Goal: Task Accomplishment & Management: Use online tool/utility

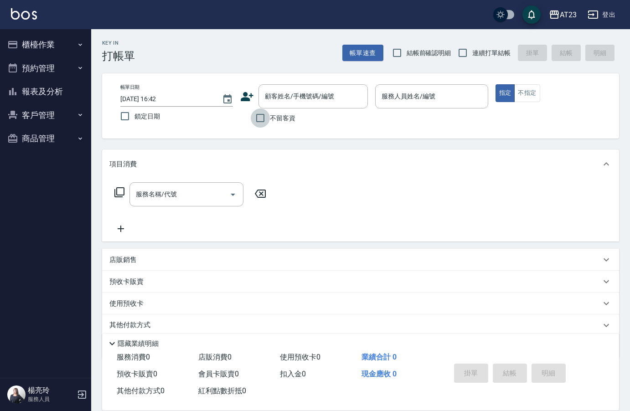
click at [254, 119] on input "不留客資" at bounding box center [260, 117] width 19 height 19
checkbox input "true"
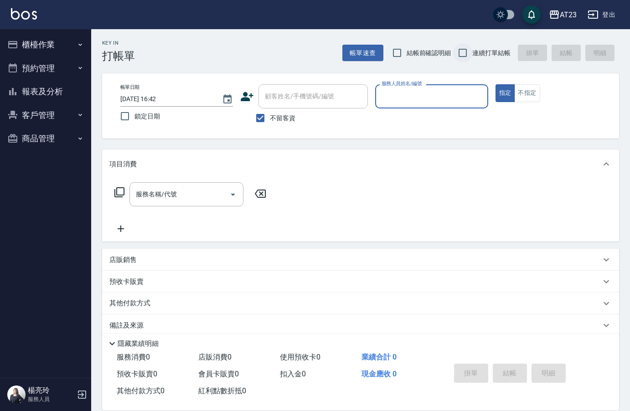
drag, startPoint x: 472, startPoint y: 53, endPoint x: 461, endPoint y: 75, distance: 24.5
click at [470, 54] on input "連續打單結帳" at bounding box center [462, 52] width 19 height 19
checkbox input "true"
click at [443, 102] on input "服務人員姓名/編號" at bounding box center [431, 96] width 104 height 16
type input "[PERSON_NAME]-19"
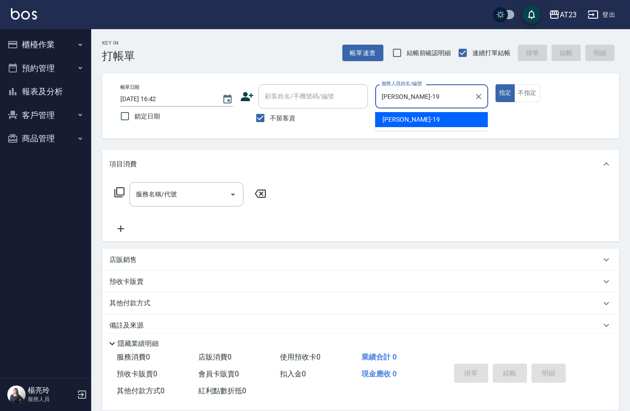
type button "true"
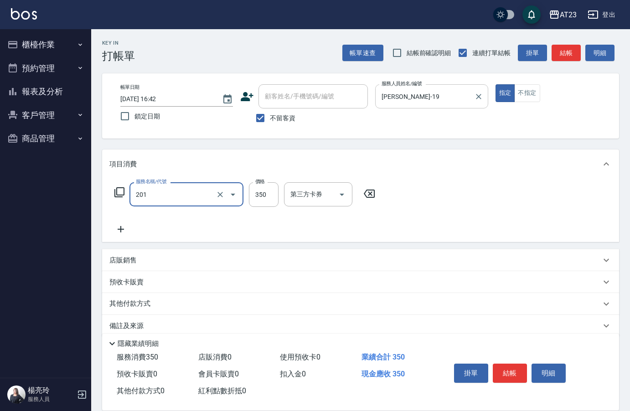
type input "一般洗髮(201)"
type input "200"
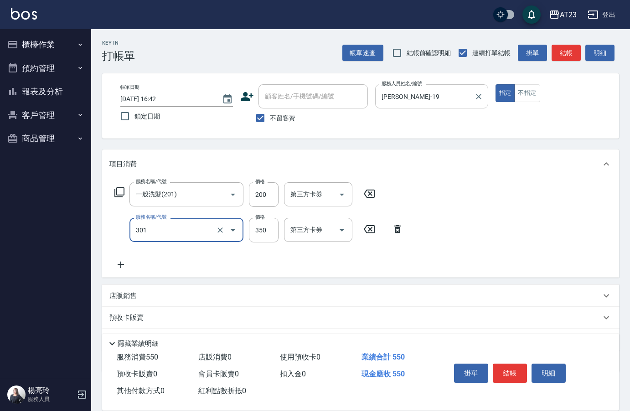
type input "造型剪髮(301)"
type input "300"
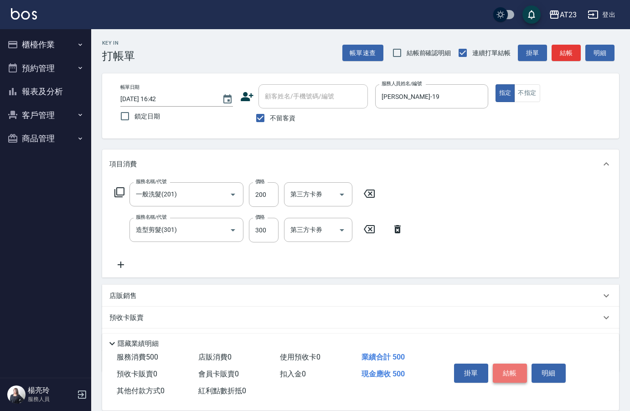
click at [502, 372] on button "結帳" at bounding box center [510, 373] width 34 height 19
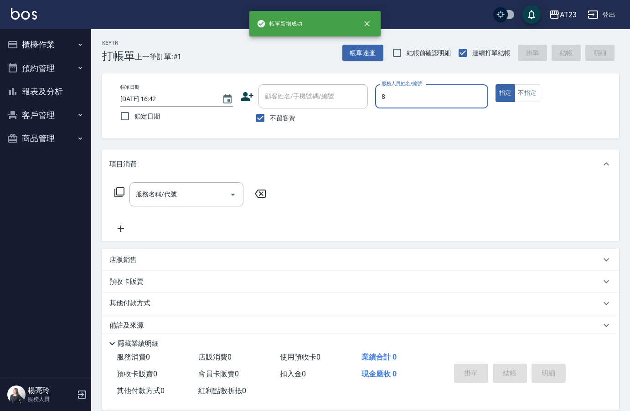
type input "ADA-8"
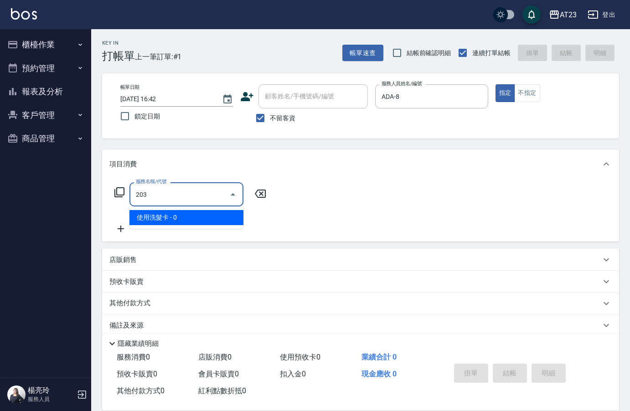
type input "使用洗髮卡(203)"
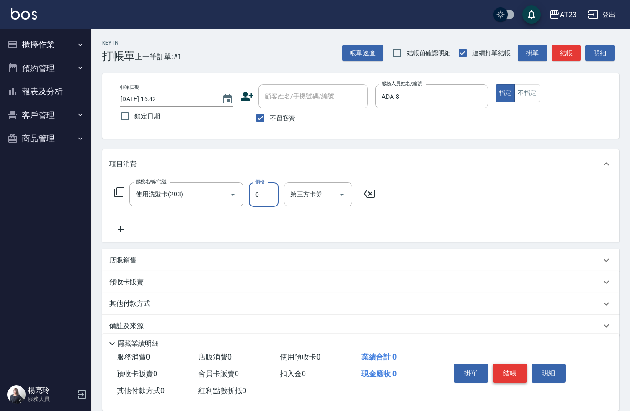
click at [508, 365] on button "結帳" at bounding box center [510, 373] width 34 height 19
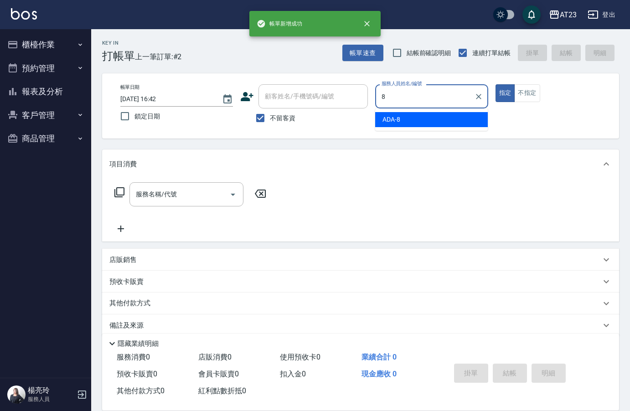
type input "ADA-8"
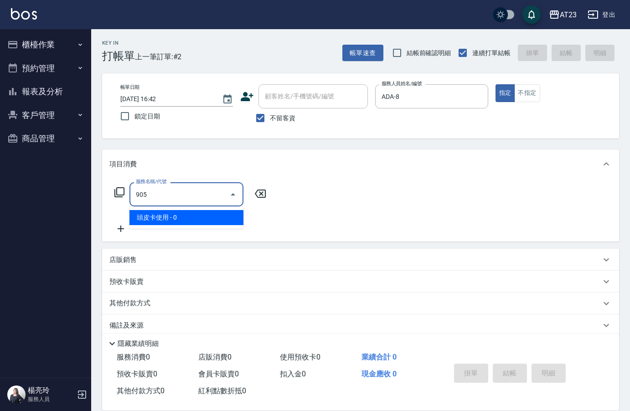
type input "頭皮卡使用(905)"
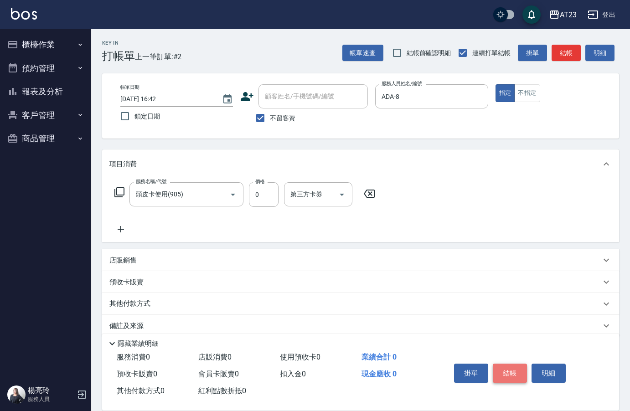
click at [508, 365] on button "結帳" at bounding box center [510, 373] width 34 height 19
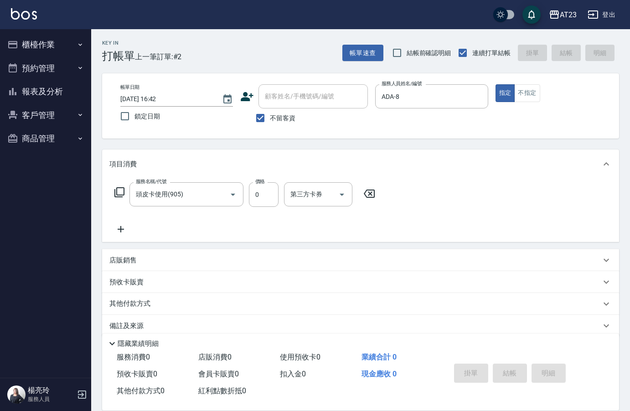
type input "[DATE] 16:43"
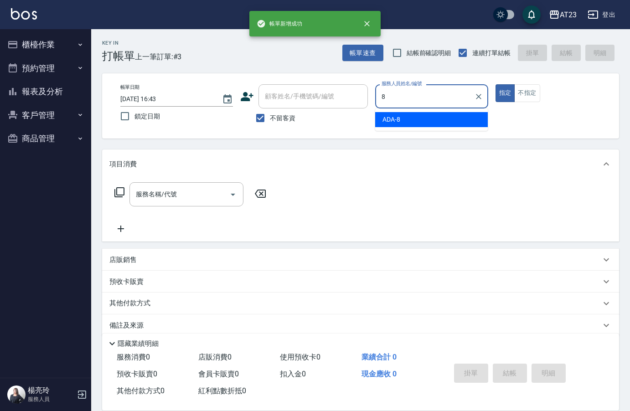
type input "ADA-8"
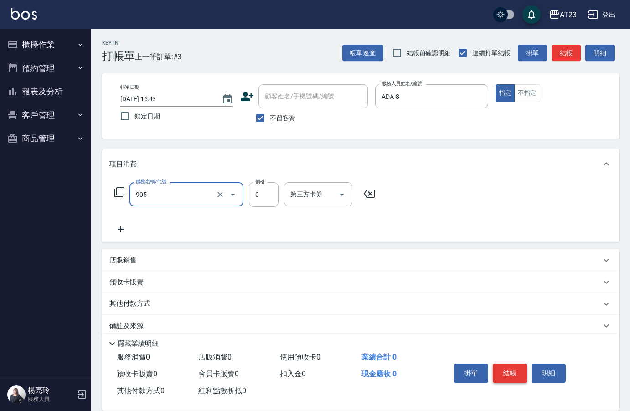
type input "頭皮卡使用(905)"
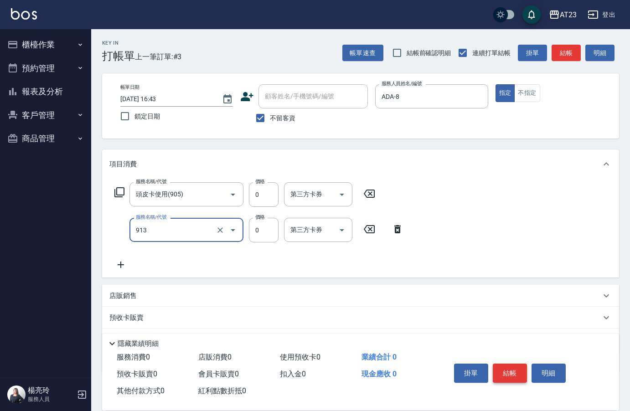
type input "蘆薈卡(913)"
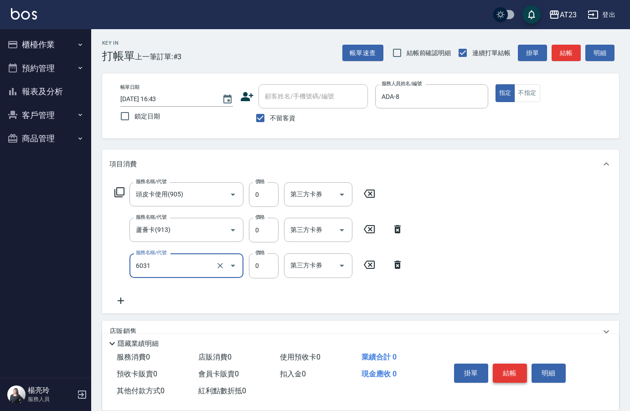
type input "P+卡(6031)"
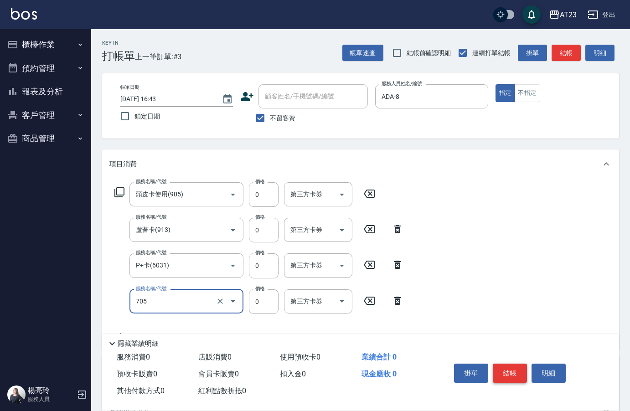
type input "互助50(705)"
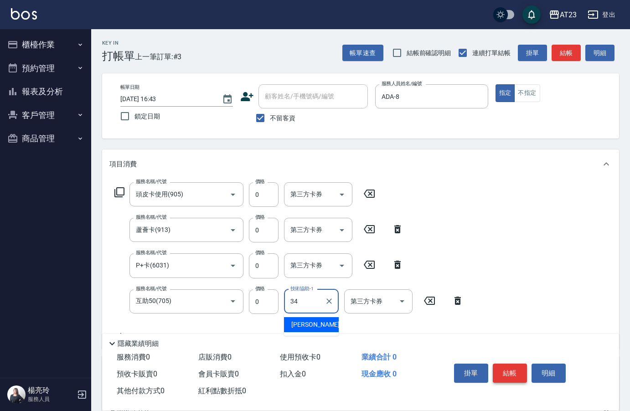
type input "[PERSON_NAME]-34"
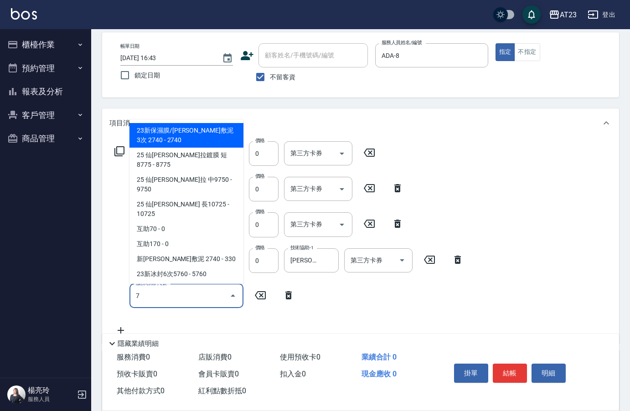
scroll to position [91, 0]
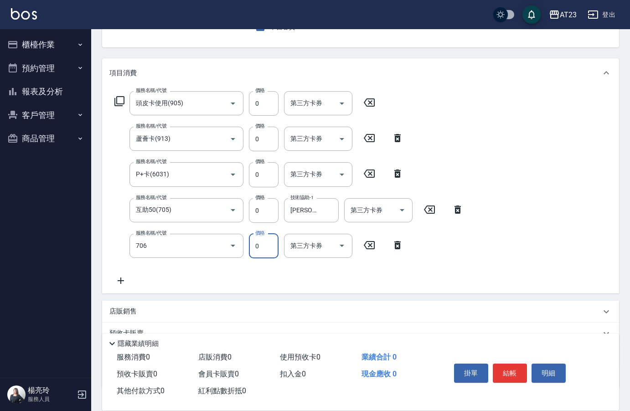
type input "互助60(706)"
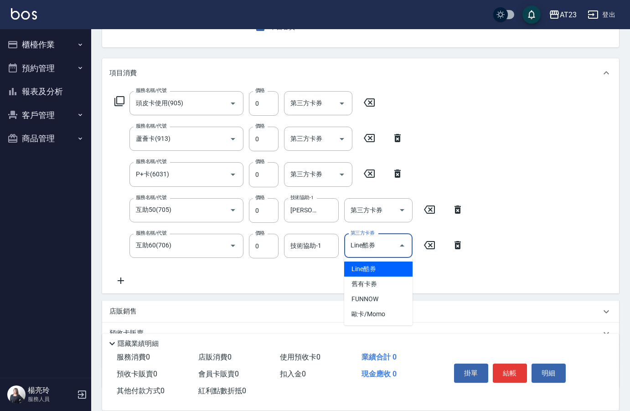
type input "Line酷券"
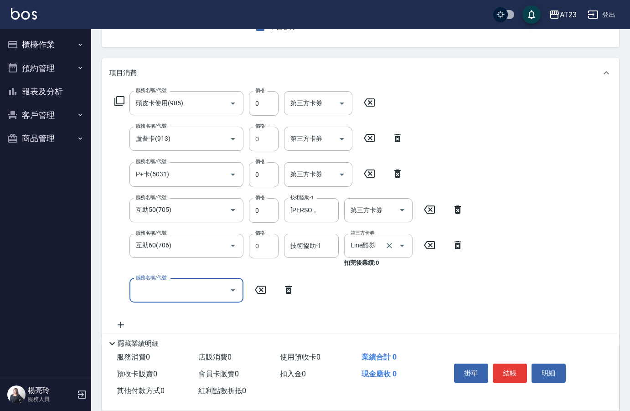
click at [410, 243] on div "Line酷券 第三方卡券" at bounding box center [378, 246] width 68 height 24
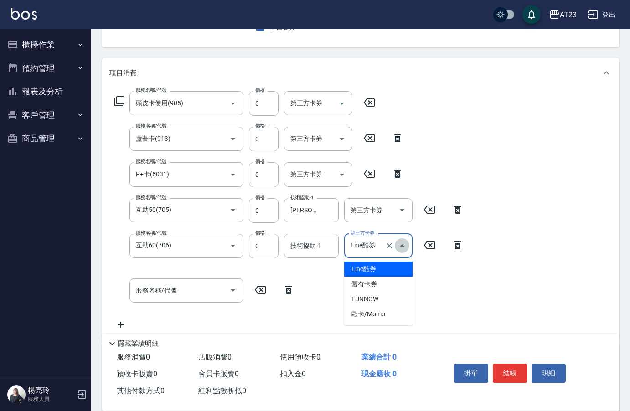
click at [396, 247] on button "Close" at bounding box center [402, 245] width 15 height 15
click at [387, 248] on icon "Clear" at bounding box center [389, 245] width 5 height 5
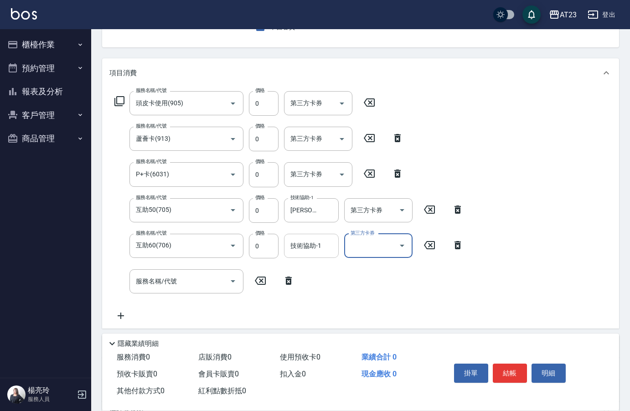
click at [309, 249] on div "技術協助-1 技術協助-1" at bounding box center [311, 246] width 55 height 24
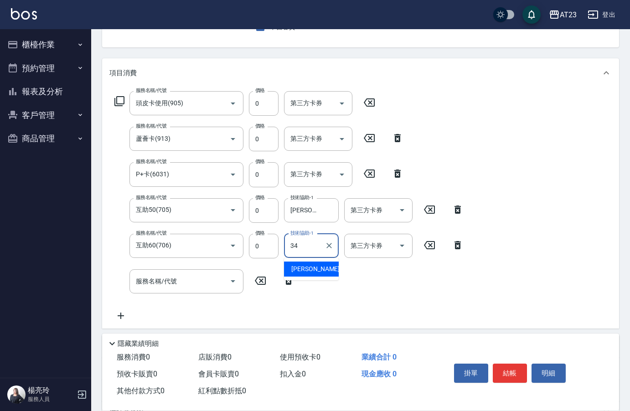
type input "[PERSON_NAME]-34"
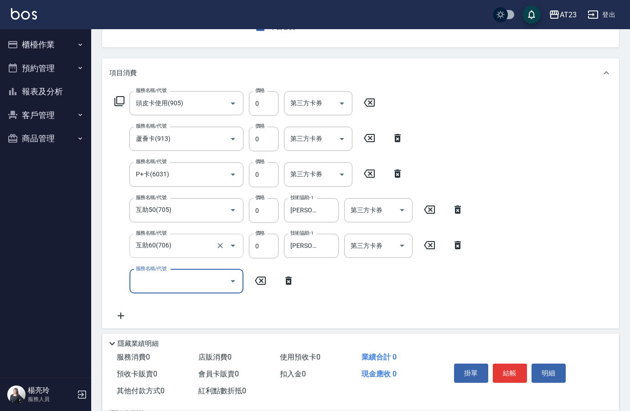
click at [177, 243] on input "互助60(706)" at bounding box center [174, 246] width 80 height 16
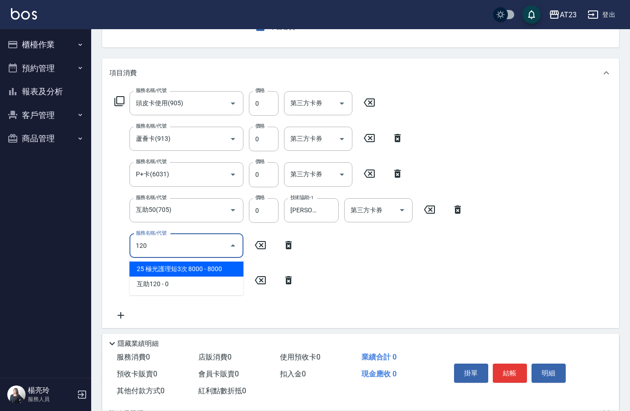
scroll to position [0, 0]
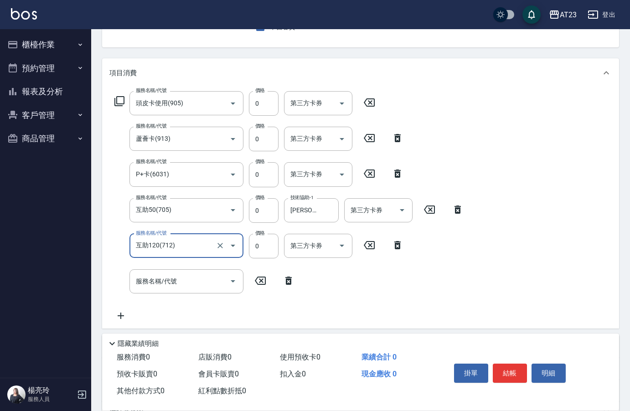
type input "互助120(712)"
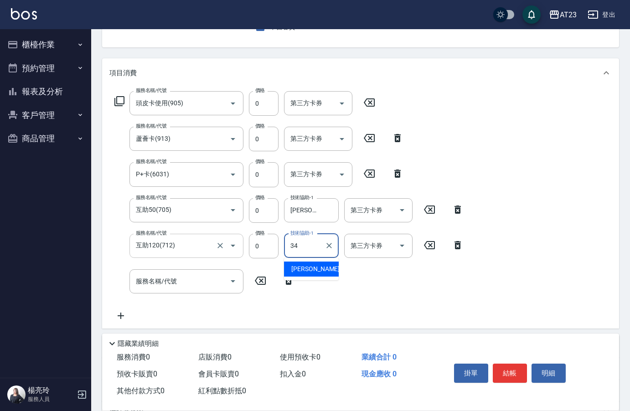
type input "[PERSON_NAME]-34"
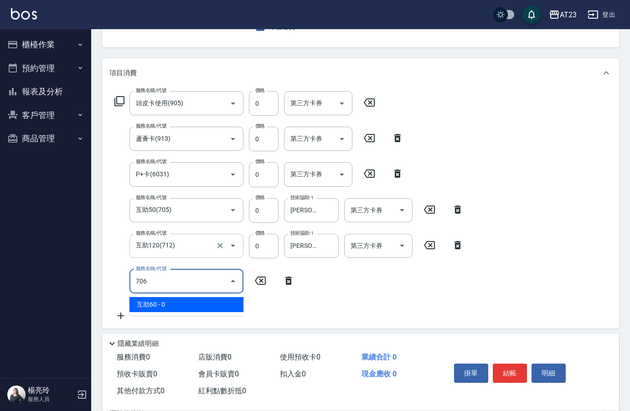
type input "互助60(706)"
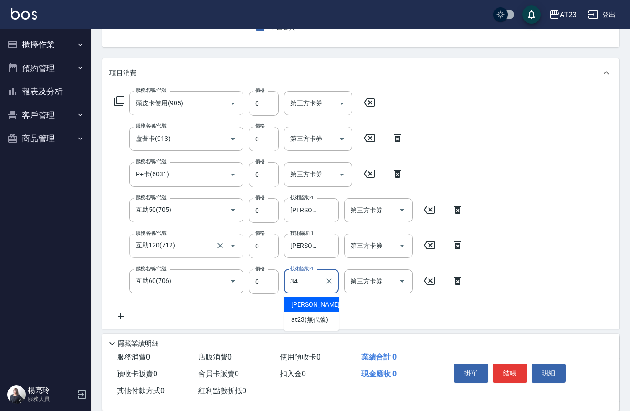
type input "[PERSON_NAME]-34"
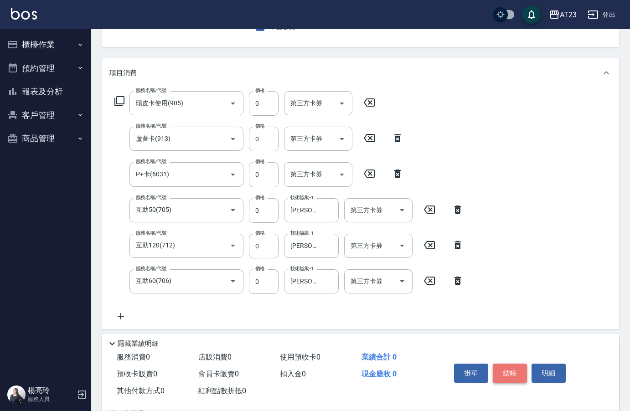
click at [516, 374] on button "結帳" at bounding box center [510, 373] width 34 height 19
type input "[DATE] 16:44"
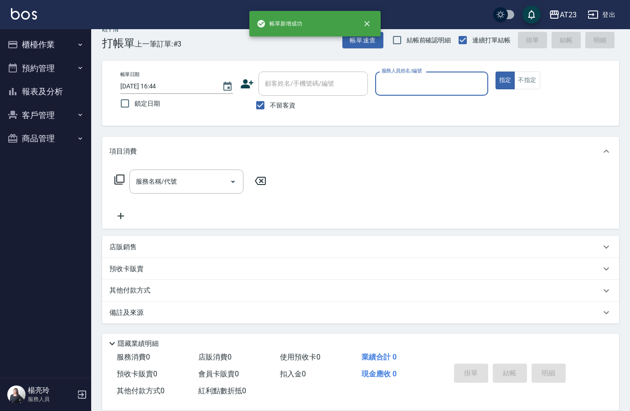
scroll to position [13, 0]
type input "[PERSON_NAME]-18"
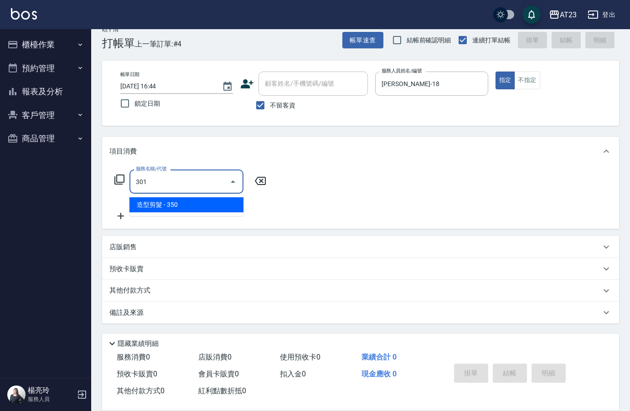
type input "造型剪髮(301)"
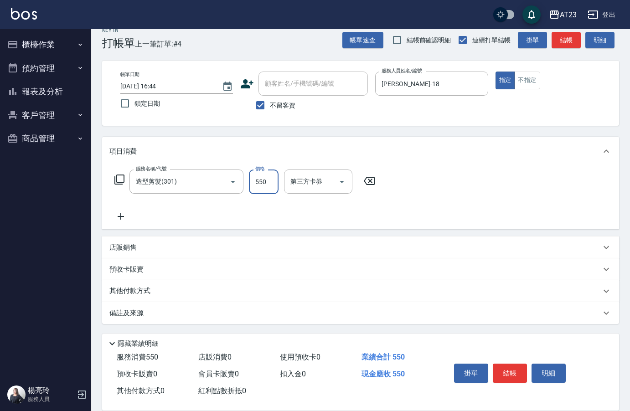
type input "550"
click at [516, 374] on button "結帳" at bounding box center [510, 373] width 34 height 19
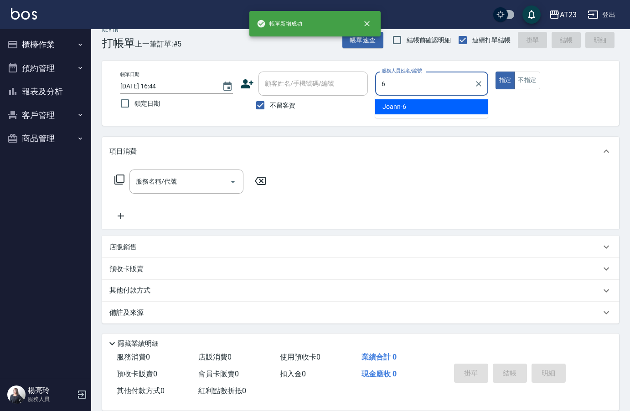
type input "Joann-6"
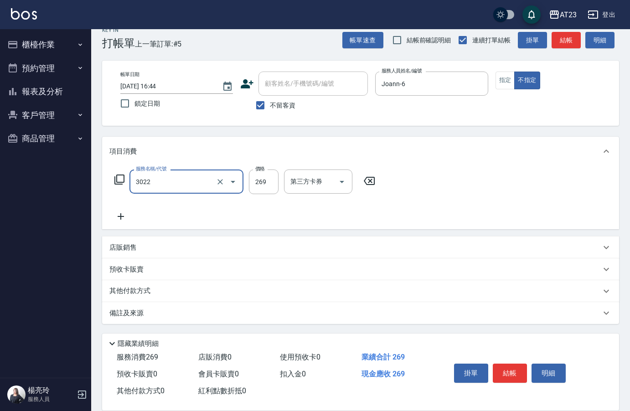
type input "(活動)造型剪(3022)"
click at [516, 374] on button "結帳" at bounding box center [510, 373] width 34 height 19
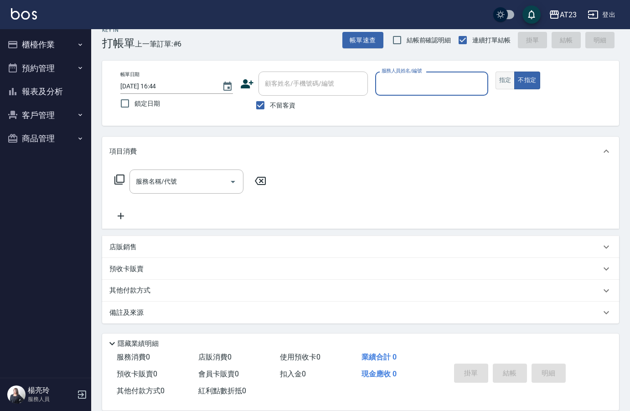
click at [498, 85] on button "指定" at bounding box center [506, 81] width 20 height 18
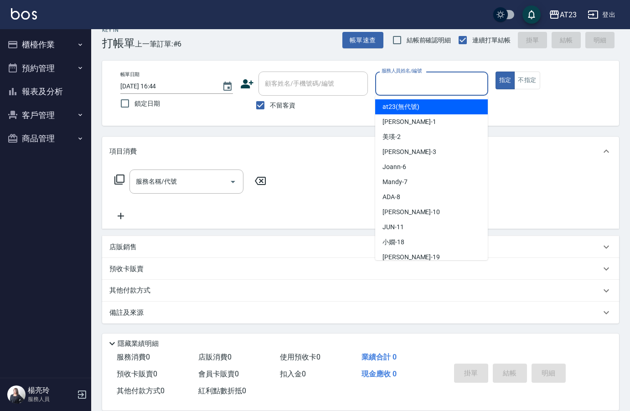
click at [431, 78] on input "服務人員姓名/編號" at bounding box center [431, 84] width 104 height 16
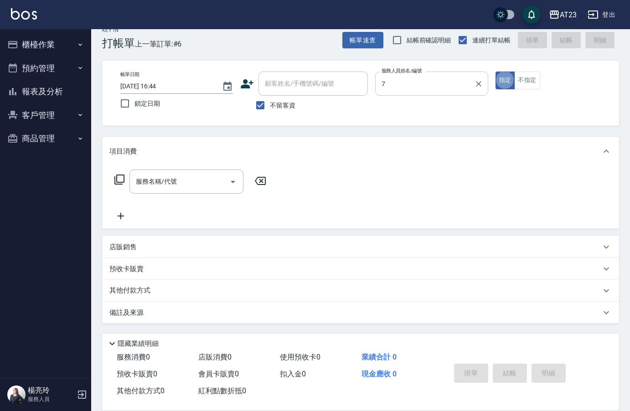
type input "Mandy-7"
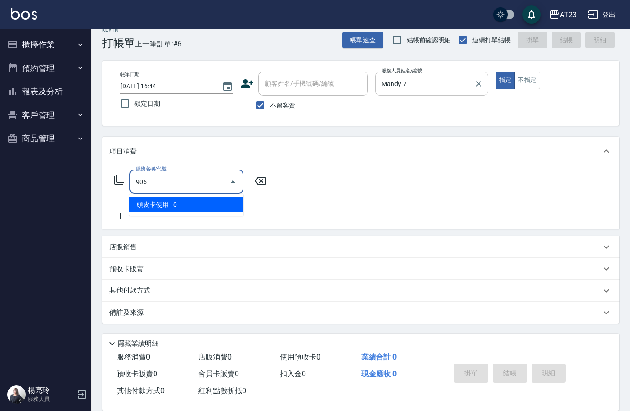
type input "頭皮卡使用(905)"
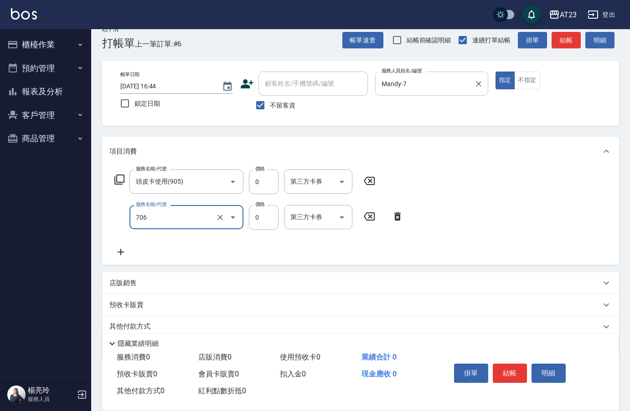
type input "互助60(706)"
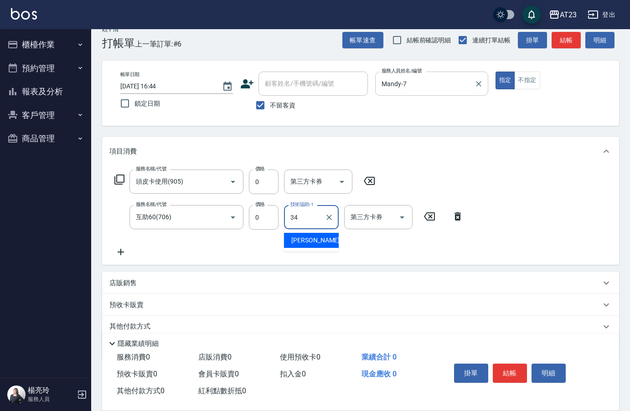
type input "[PERSON_NAME]-34"
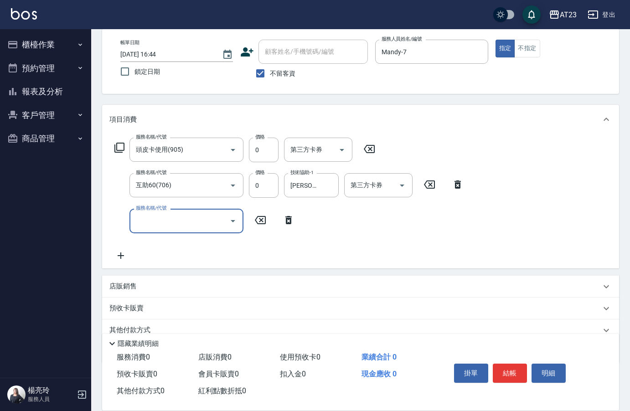
scroll to position [58, 0]
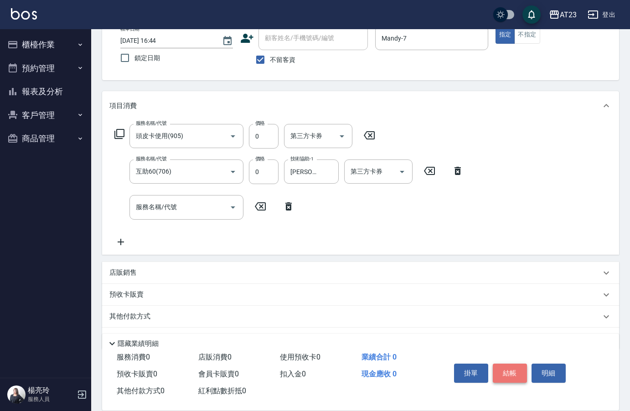
click at [511, 375] on button "結帳" at bounding box center [510, 373] width 34 height 19
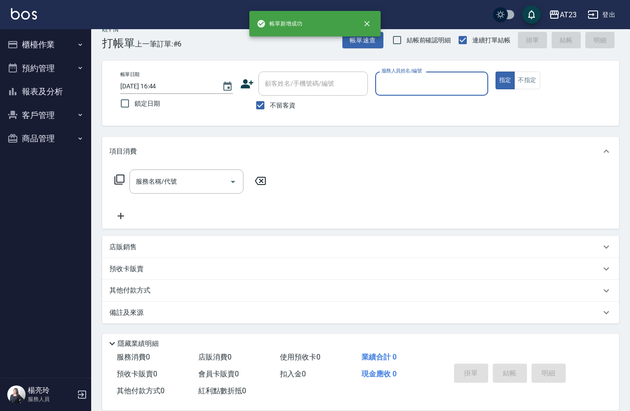
scroll to position [13, 0]
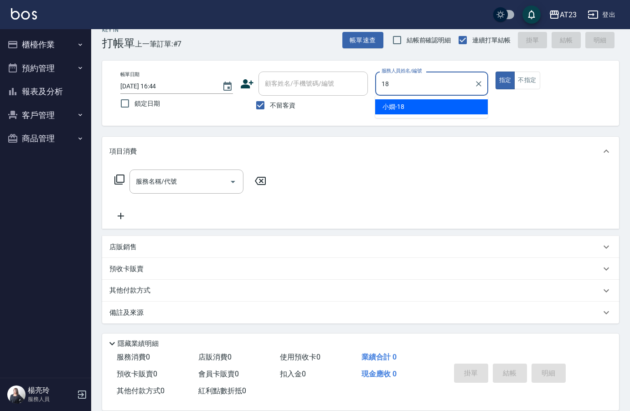
type input "[PERSON_NAME]-18"
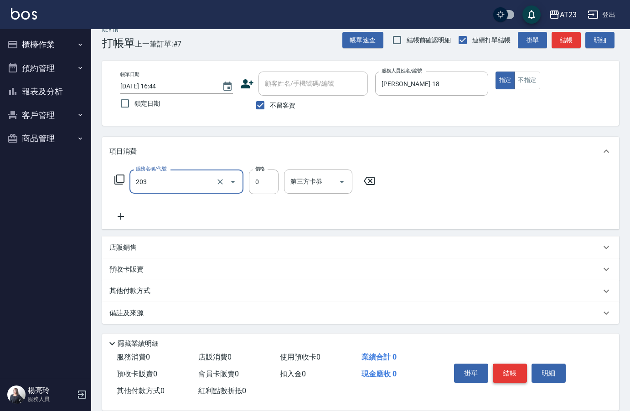
type input "使用洗髮卡(203)"
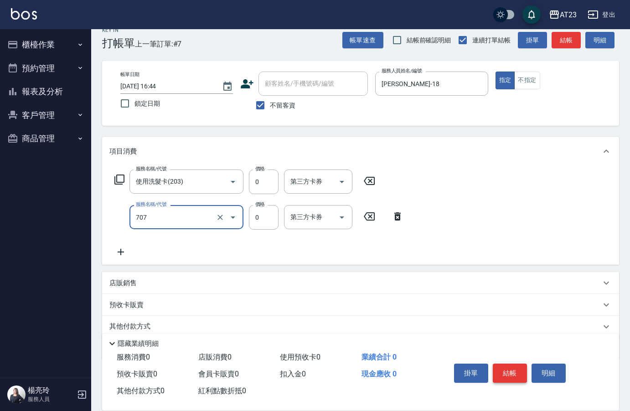
type input "互助70(707)"
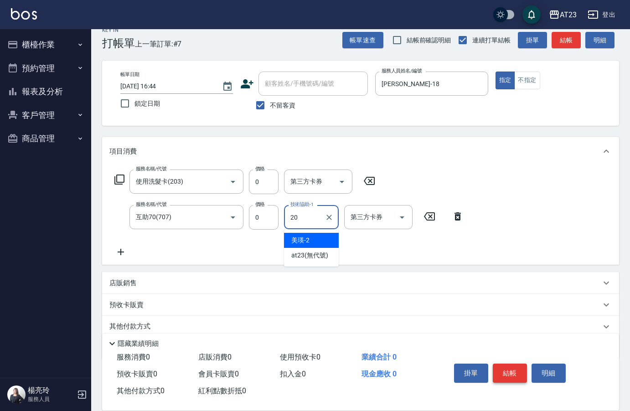
type input "棒棒-20"
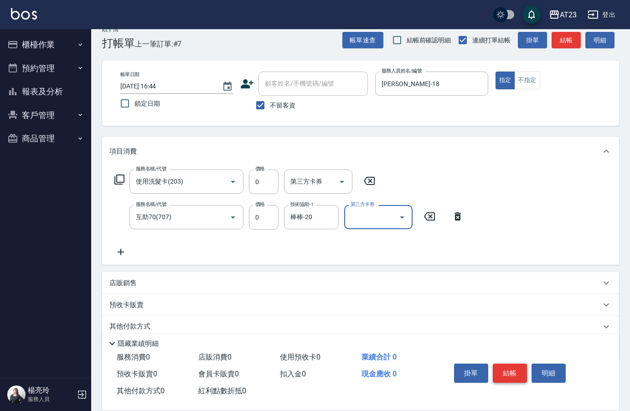
click at [504, 365] on button "結帳" at bounding box center [510, 373] width 34 height 19
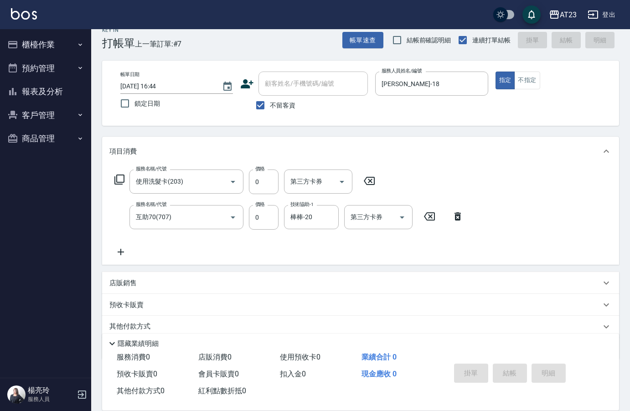
type input "[DATE] 16:45"
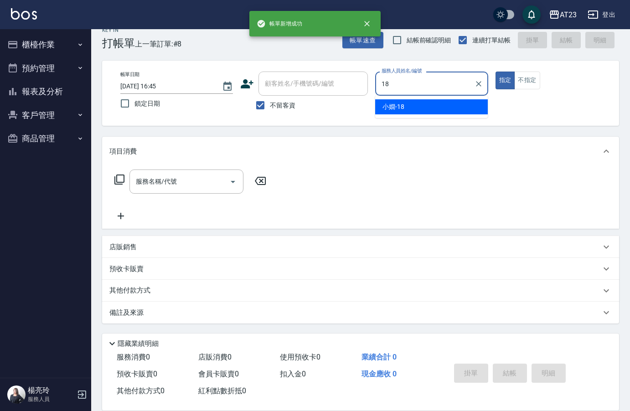
type input "[PERSON_NAME]-18"
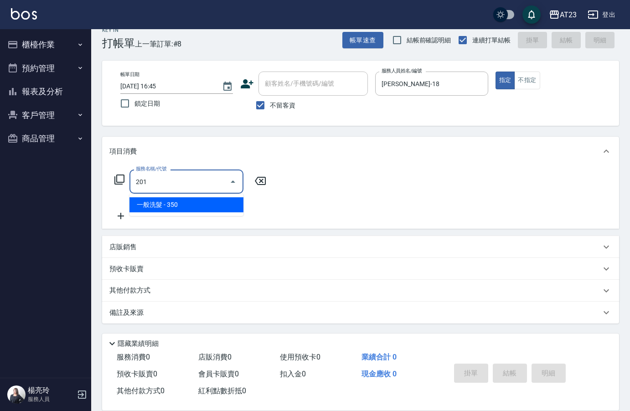
type input "一般洗髮(201)"
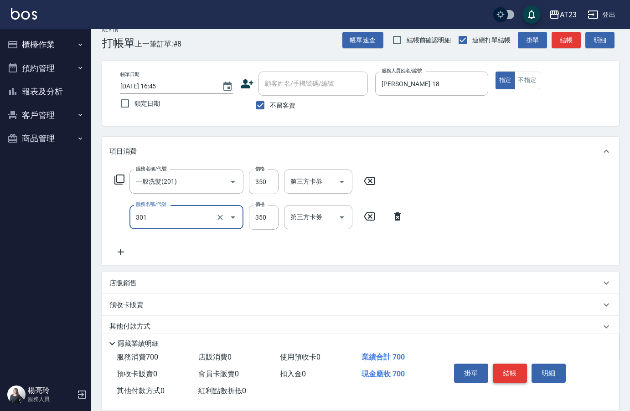
type input "造型剪髮(301)"
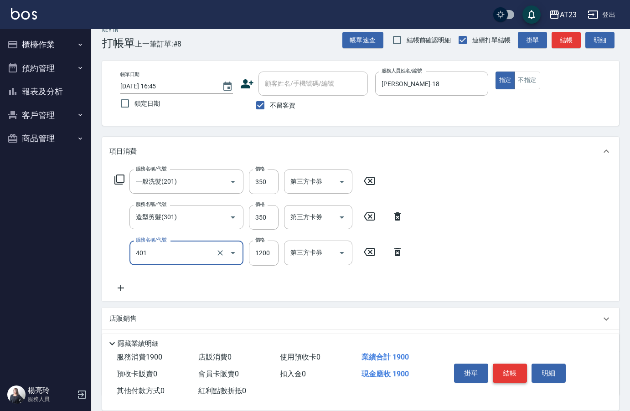
type input "燙髮(401)"
type input "50"
click at [160, 249] on input "燙髮(401)" at bounding box center [174, 253] width 80 height 16
drag, startPoint x: 160, startPoint y: 249, endPoint x: 112, endPoint y: 260, distance: 49.9
click at [112, 260] on div "服務名稱/代號 5011 服務名稱/代號 價格 0 價格 第三方卡券 第三方卡券" at bounding box center [258, 253] width 299 height 25
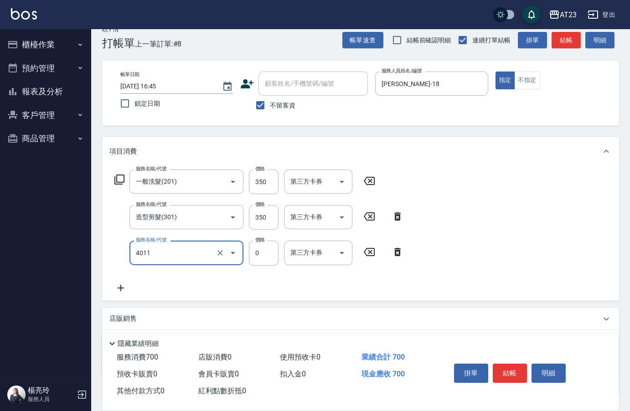
type input "補燙(4011)"
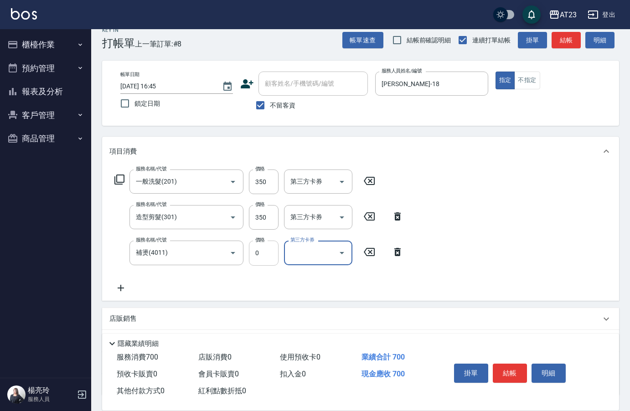
click at [259, 255] on input "0" at bounding box center [264, 253] width 30 height 25
type input "500"
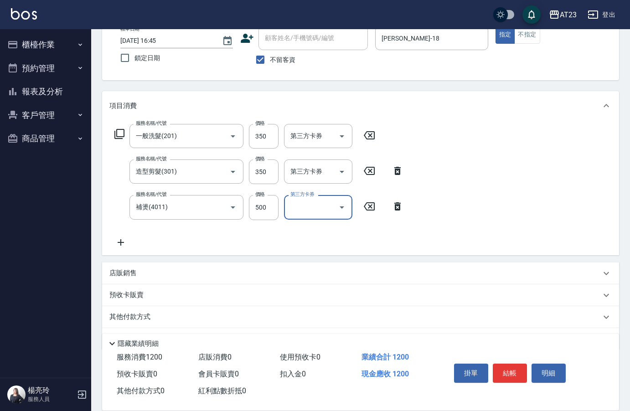
click at [123, 241] on icon at bounding box center [120, 242] width 23 height 11
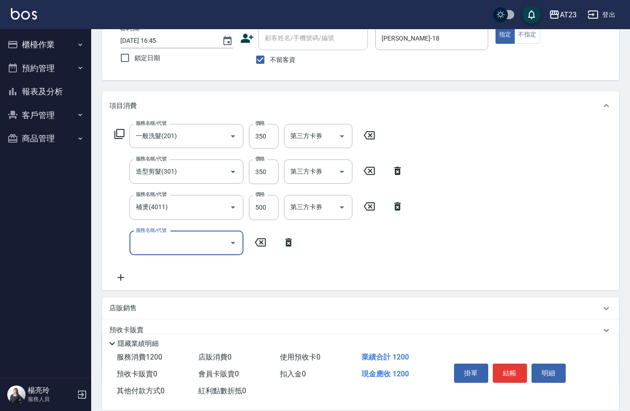
click at [150, 243] on div "服務名稱/代號 服務名稱/代號" at bounding box center [186, 243] width 114 height 24
type input "互助50(705)"
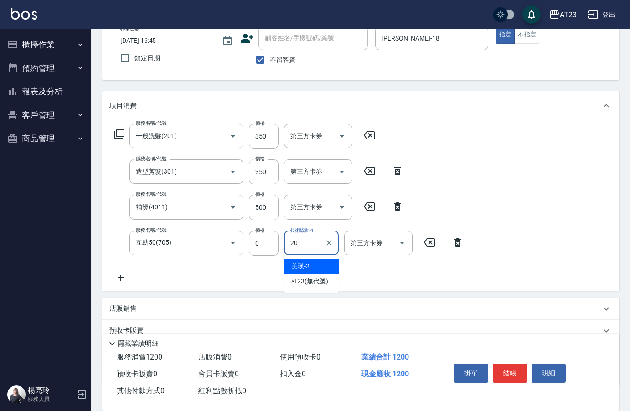
type input "棒棒-20"
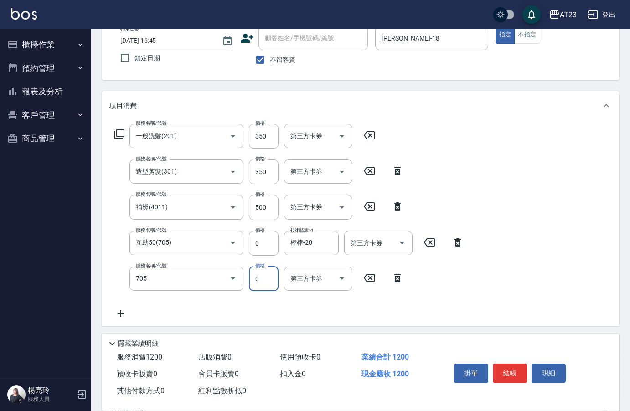
type input "互助50(705)"
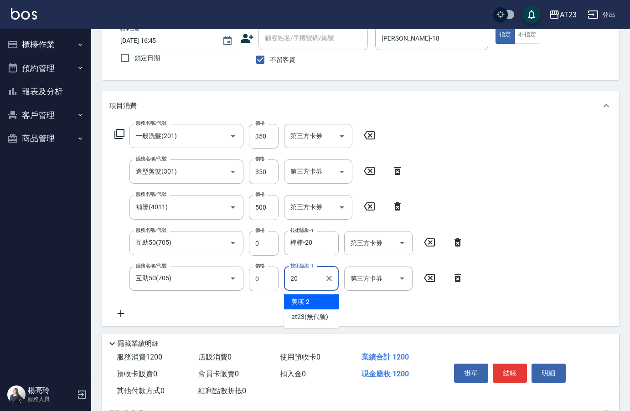
type input "棒棒-20"
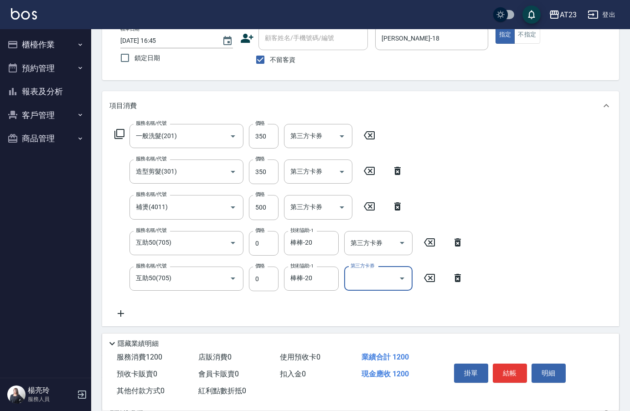
click at [513, 379] on div "掛單 結帳 明細" at bounding box center [509, 374] width 119 height 29
click at [513, 367] on button "結帳" at bounding box center [510, 373] width 34 height 19
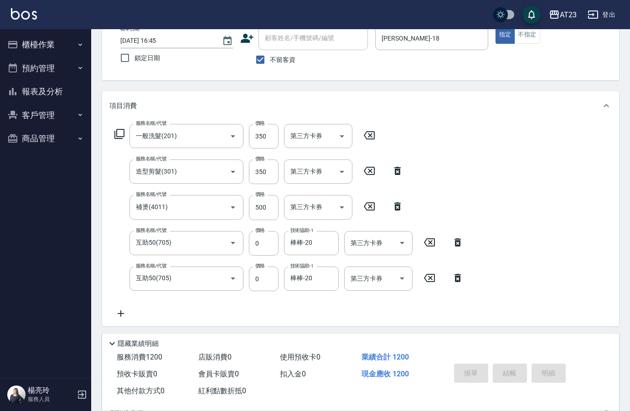
type input "[DATE] 16:46"
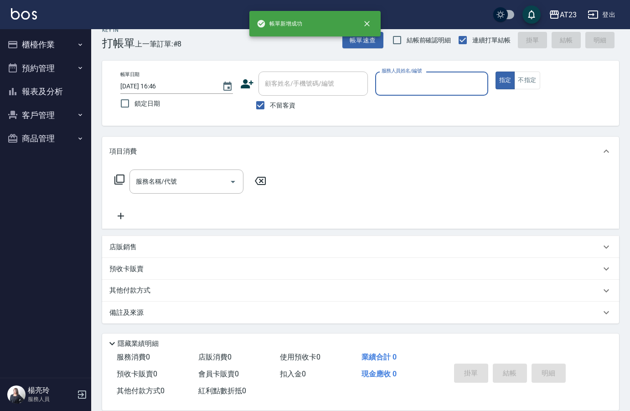
scroll to position [13, 0]
type input "[PERSON_NAME]-19"
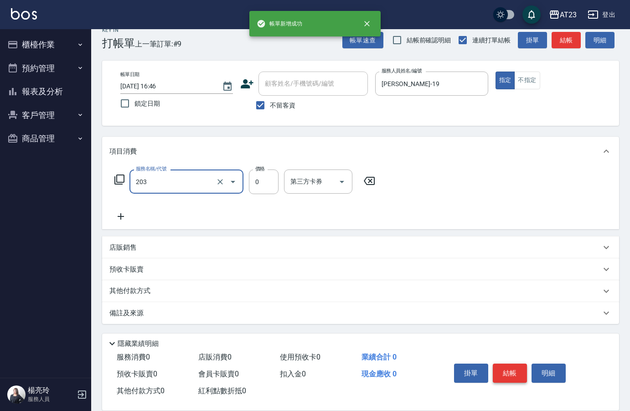
type input "使用洗髮卡(203)"
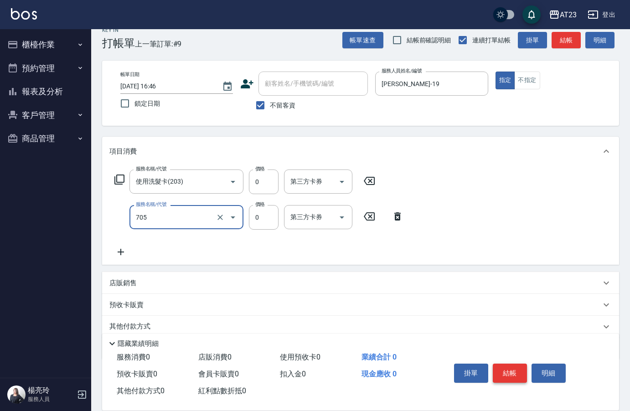
type input "互助50(705)"
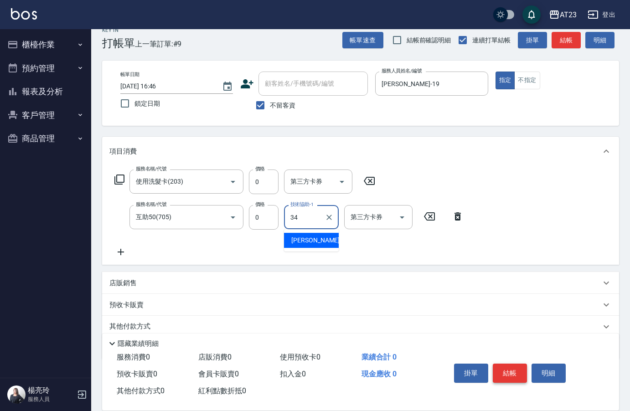
type input "[PERSON_NAME]-34"
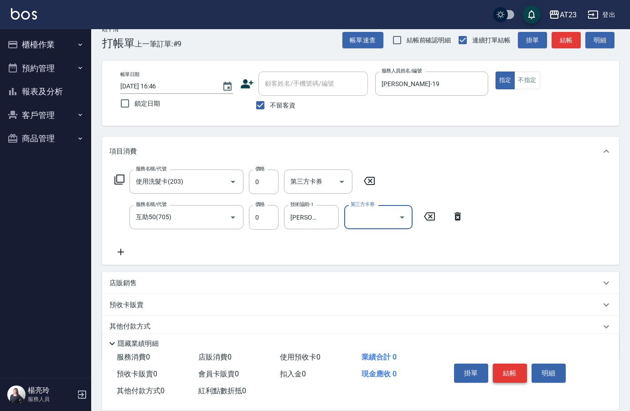
click at [513, 367] on button "結帳" at bounding box center [510, 373] width 34 height 19
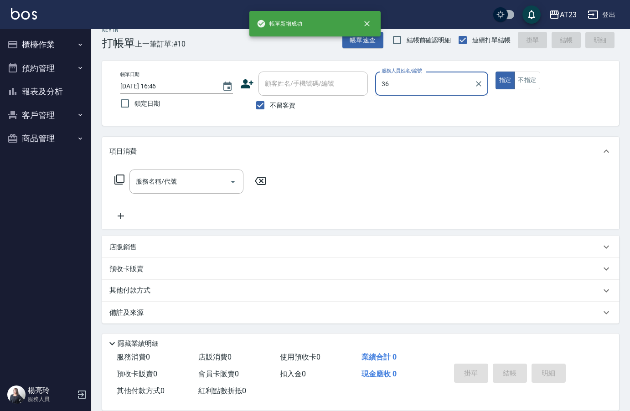
type input "3"
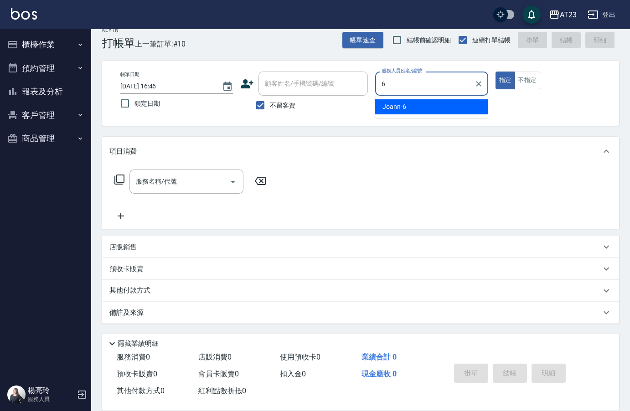
type input "Joann-6"
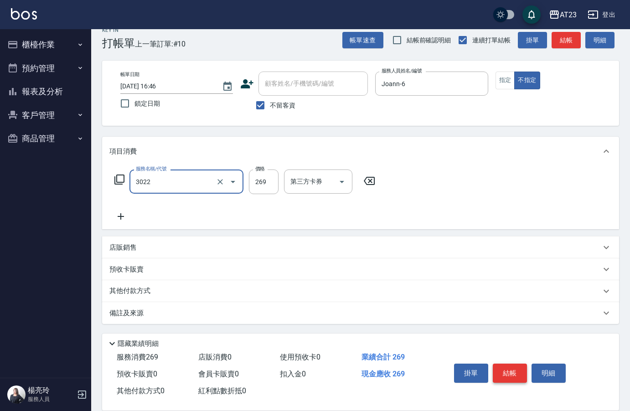
type input "(活動)造型剪(3022)"
click at [513, 367] on button "結帳" at bounding box center [510, 373] width 34 height 19
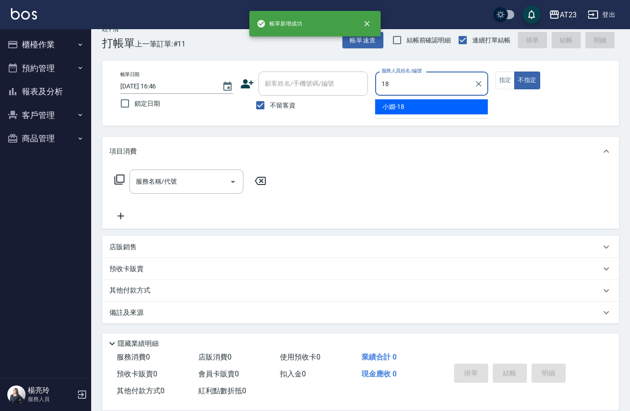
type input "[PERSON_NAME]-18"
type button "false"
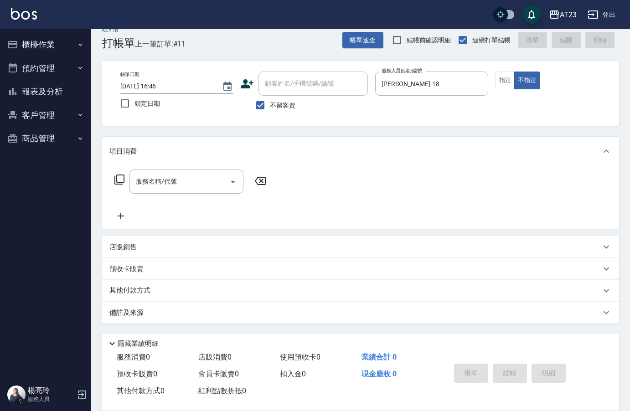
click at [507, 71] on div "帳單日期 [DATE] 16:46 鎖定日期 顧客姓名/手機號碼/編號 顧客姓名/手機號碼/編號 不留客資 服務人員姓名/編號 [PERSON_NAME]-1…" at bounding box center [360, 93] width 517 height 65
click at [508, 72] on button "指定" at bounding box center [506, 81] width 20 height 18
drag, startPoint x: 204, startPoint y: 171, endPoint x: 205, endPoint y: 162, distance: 8.7
click at [204, 170] on div "服務名稱/代號" at bounding box center [186, 182] width 114 height 24
click at [323, 216] on div "服務名稱/代號 服務名稱/代號" at bounding box center [360, 197] width 517 height 63
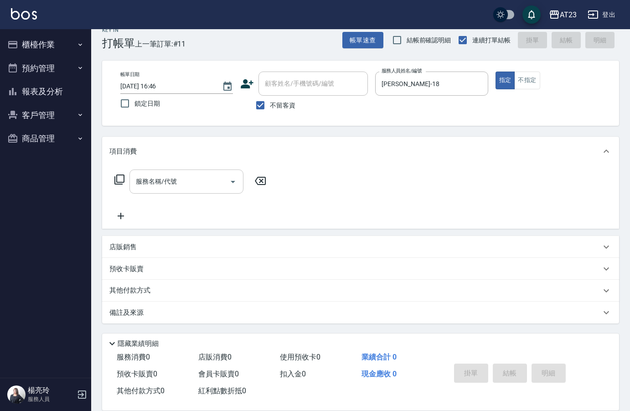
click at [197, 187] on input "服務名稱/代號" at bounding box center [180, 182] width 92 height 16
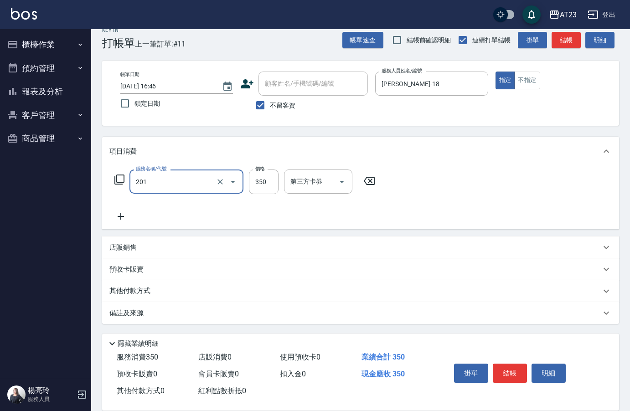
type input "一般洗髮(201)"
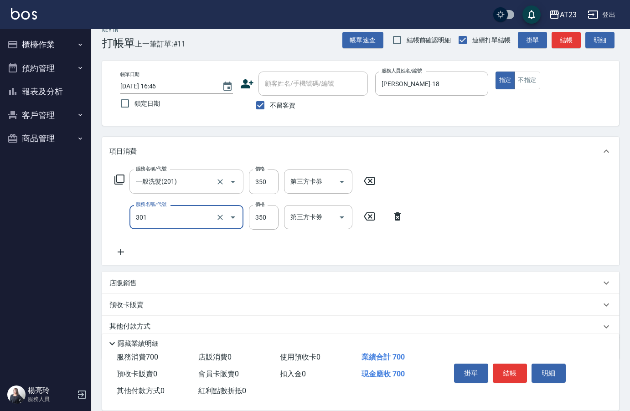
type input "造型剪髮(301)"
type input "550"
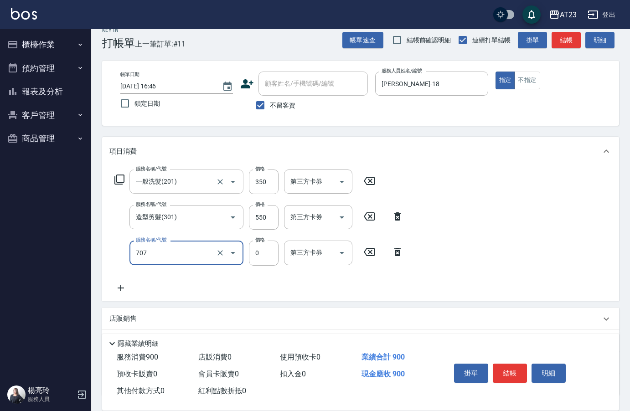
type input "互助70(707)"
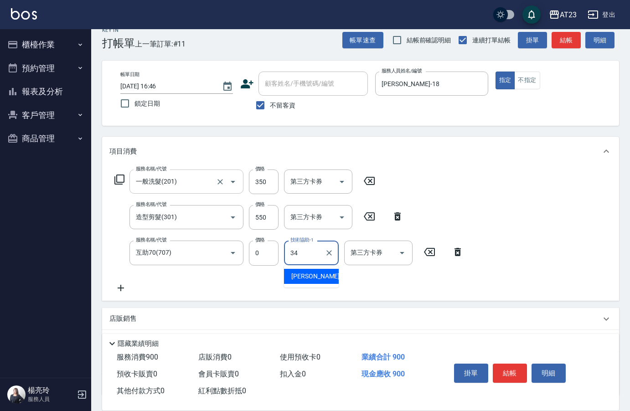
type input "[PERSON_NAME]-34"
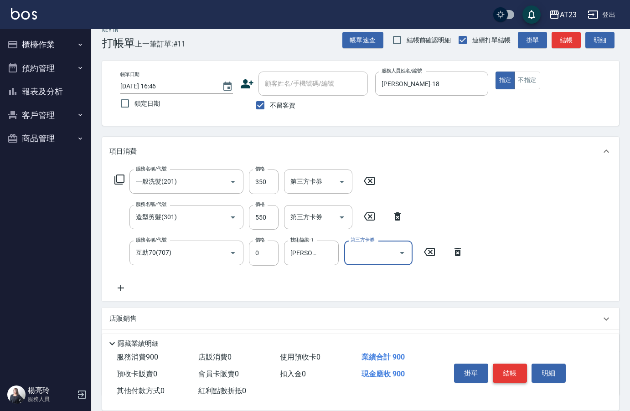
click at [513, 368] on button "結帳" at bounding box center [510, 373] width 34 height 19
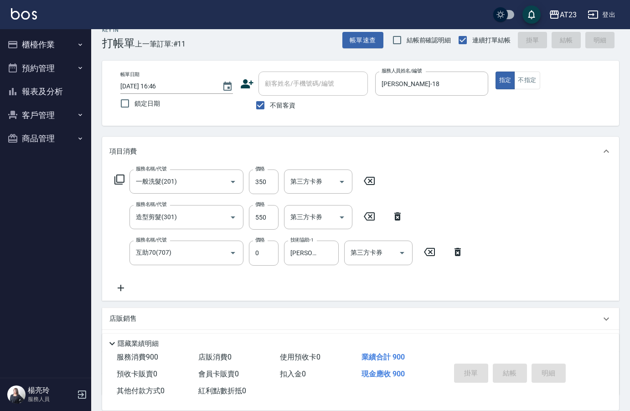
type input "[DATE] 16:47"
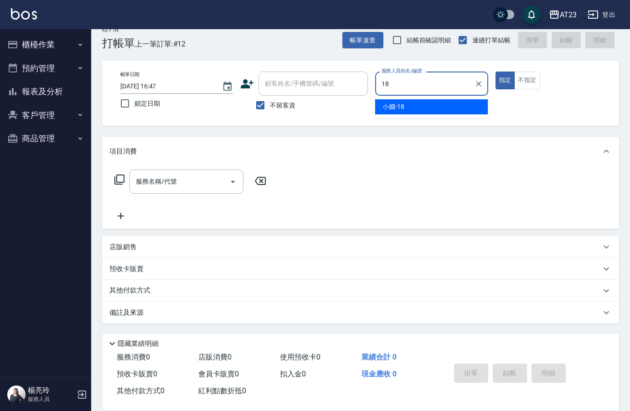
type input "[PERSON_NAME]-18"
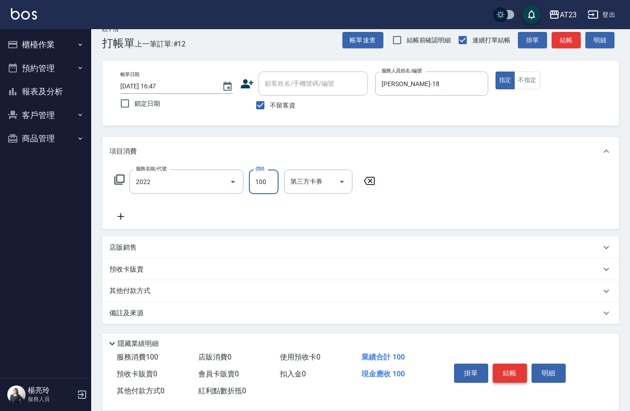
type input "升級精油洗髮(2022)"
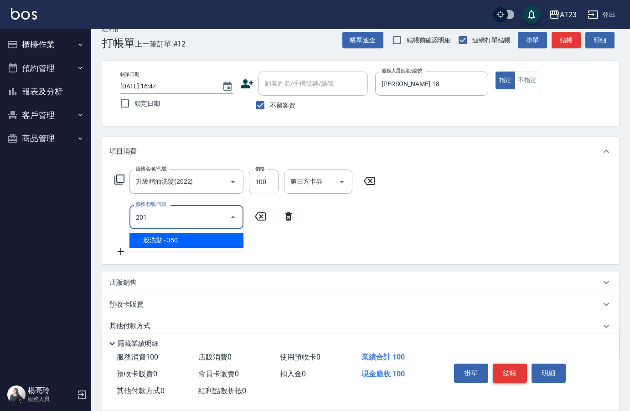
type input "一般洗髮(201)"
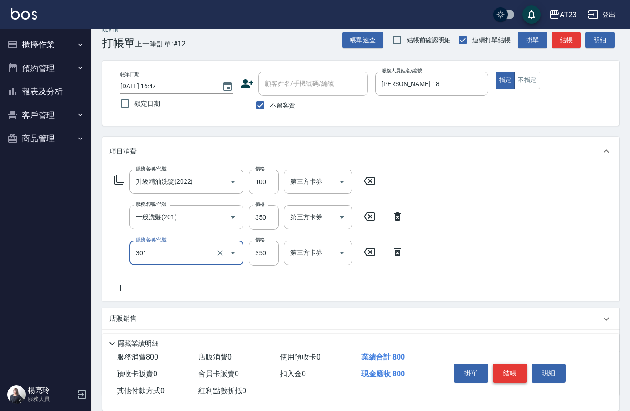
type input "造型剪髮(301)"
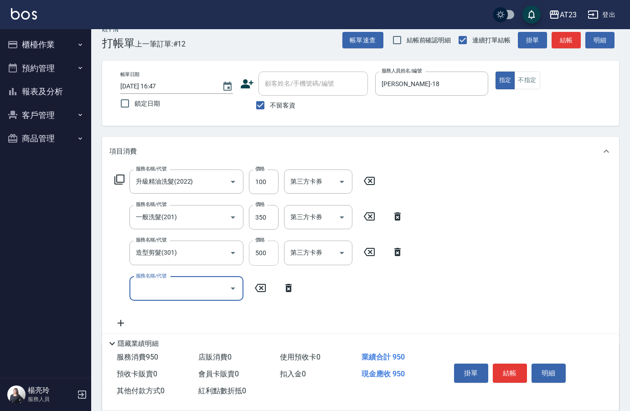
click at [268, 244] on input "500" at bounding box center [264, 253] width 30 height 25
type input "550"
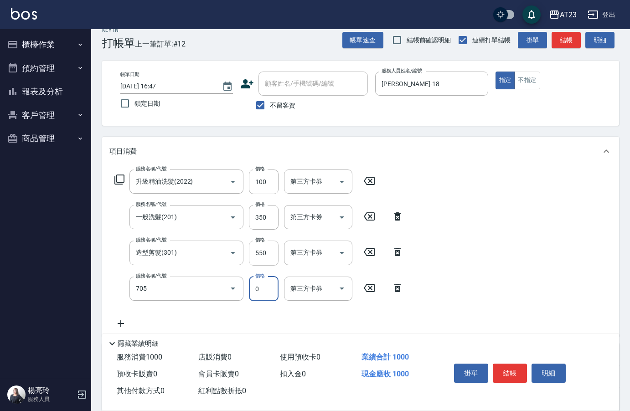
type input "互助50(705)"
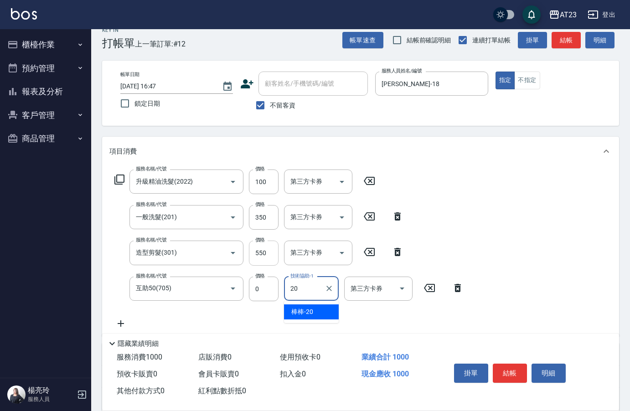
type input "棒棒-20"
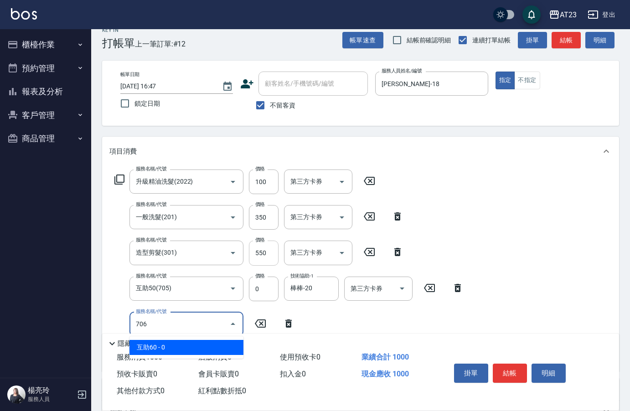
type input "互助60(706)"
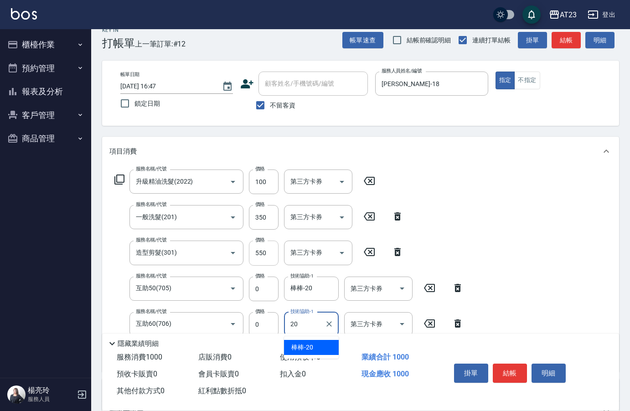
type input "棒棒-20"
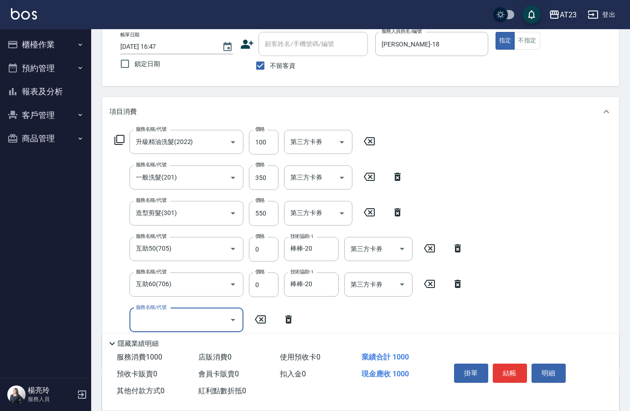
scroll to position [104, 0]
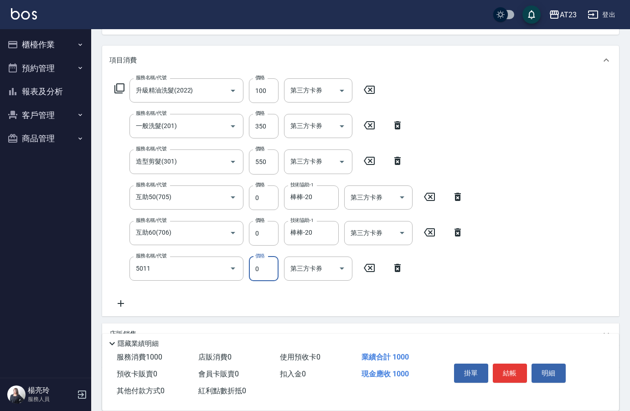
type input "補染(5011)"
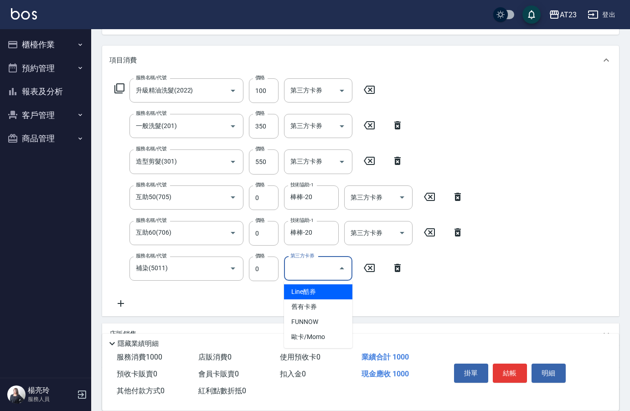
drag, startPoint x: 246, startPoint y: 294, endPoint x: 258, endPoint y: 289, distance: 12.5
click at [247, 294] on div "服務名稱/代號 升級精油洗髮(2022) 服務名稱/代號 價格 100 價格 第三方卡券 第三方卡券 服務名稱/代號 一般洗髮(201) 服務名稱/代號 價格…" at bounding box center [289, 193] width 360 height 231
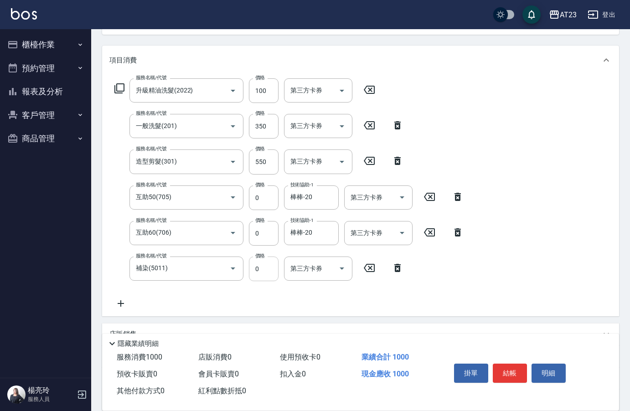
click at [264, 269] on input "0" at bounding box center [264, 269] width 30 height 25
type input "600"
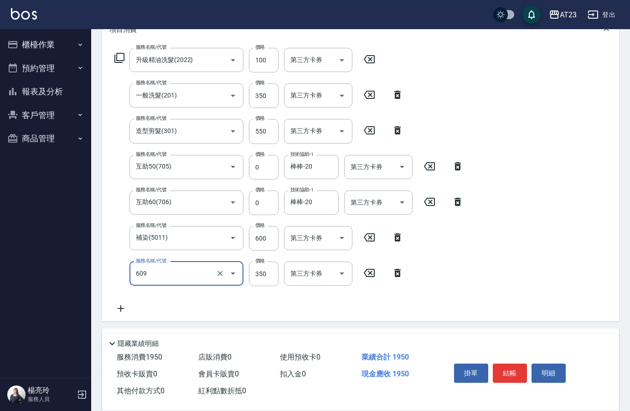
scroll to position [150, 0]
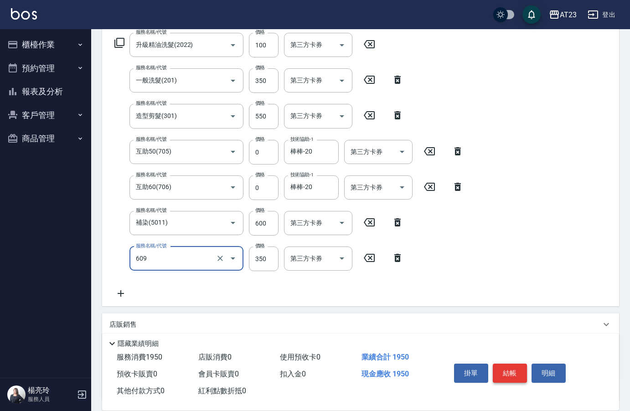
type input "頭皮隔離(609)"
click at [505, 365] on button "結帳" at bounding box center [510, 373] width 34 height 19
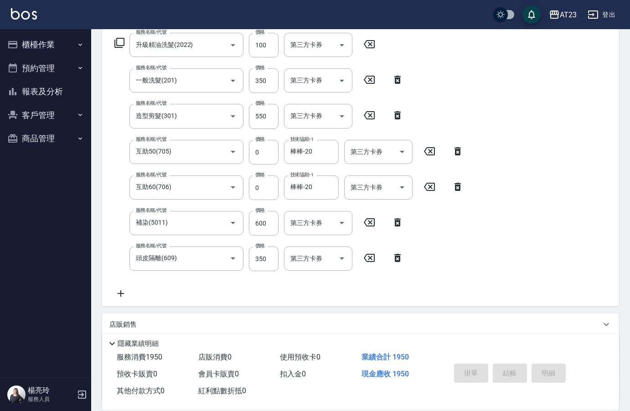
type input "[DATE] 16:48"
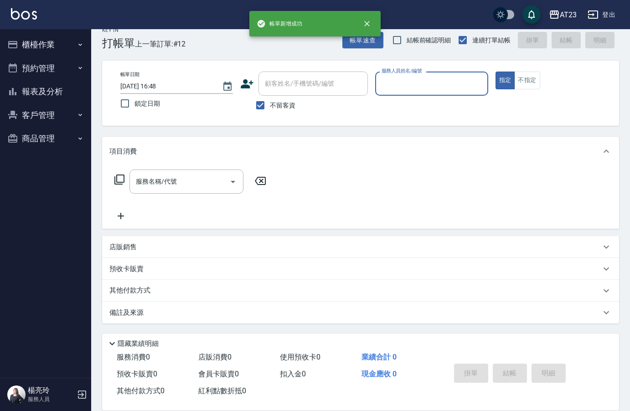
scroll to position [13, 0]
